Goal: Download file/media

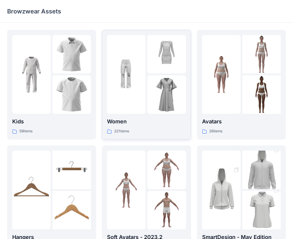
click at [142, 101] on div at bounding box center [126, 74] width 38 height 79
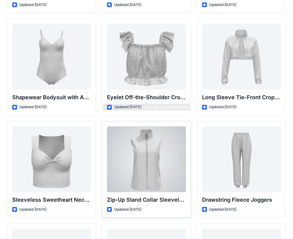
scroll to position [2006, 0]
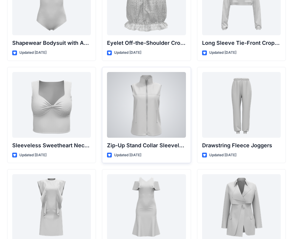
click at [134, 117] on div at bounding box center [146, 105] width 79 height 66
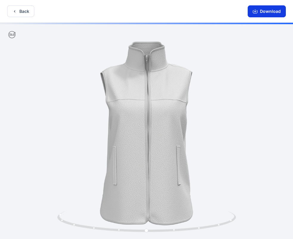
click at [269, 16] on button "Download" at bounding box center [267, 11] width 38 height 12
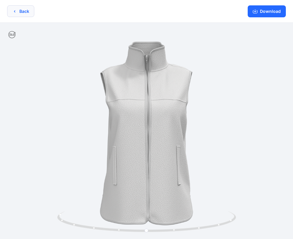
click at [23, 13] on button "Back" at bounding box center [20, 11] width 27 height 12
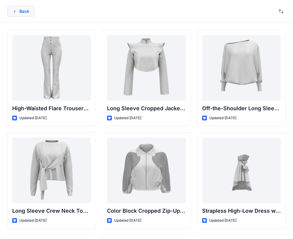
click at [11, 11] on button "Back" at bounding box center [20, 11] width 27 height 11
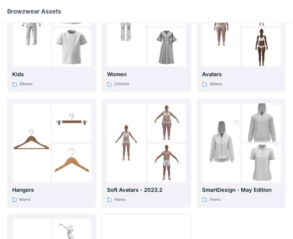
scroll to position [119, 0]
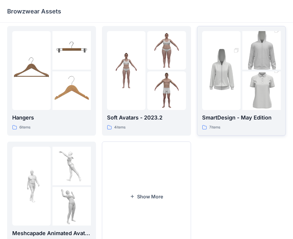
click at [226, 106] on div at bounding box center [221, 70] width 38 height 79
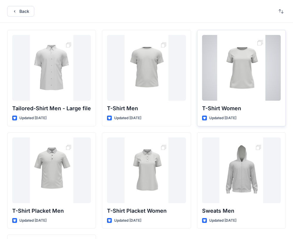
click at [251, 63] on div at bounding box center [241, 68] width 79 height 66
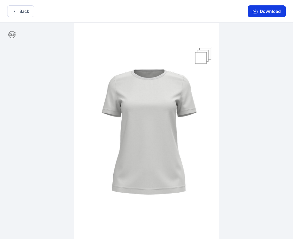
click at [275, 9] on button "Download" at bounding box center [267, 11] width 38 height 12
